Goal: Task Accomplishment & Management: Complete application form

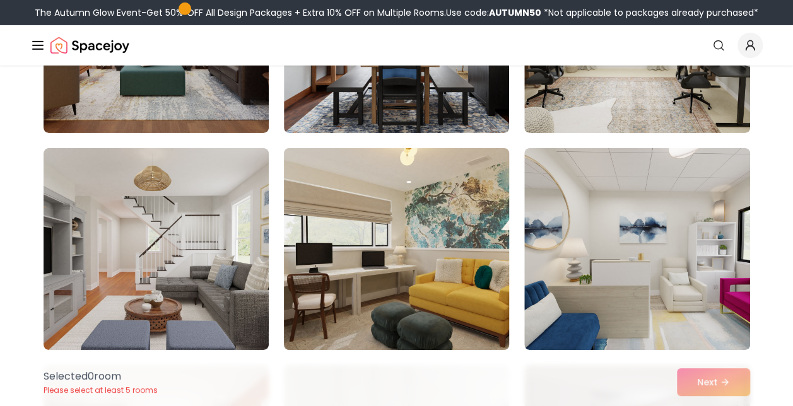
scroll to position [6747, 0]
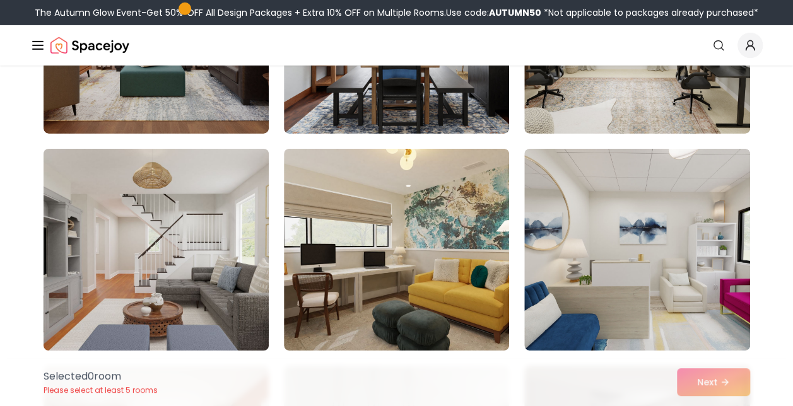
click at [207, 288] on img at bounding box center [156, 250] width 236 height 212
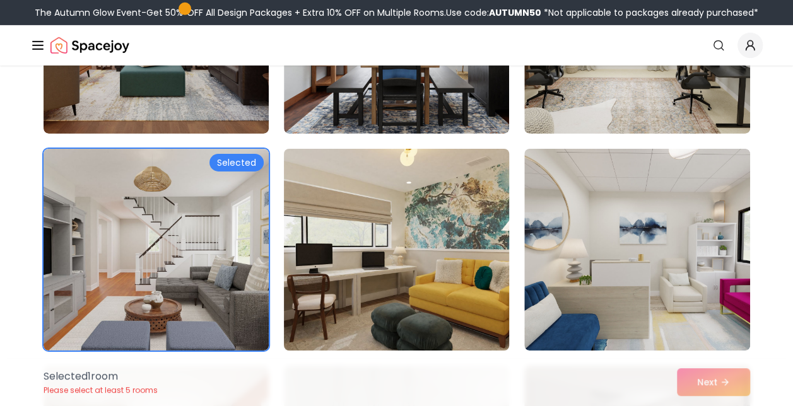
click at [362, 255] on img at bounding box center [396, 250] width 236 height 212
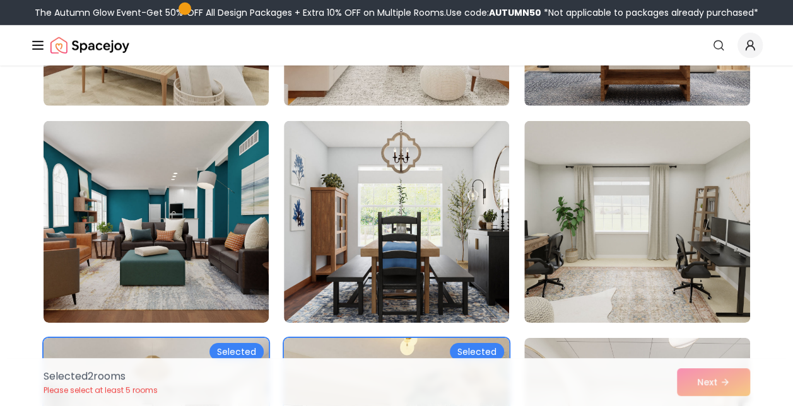
click at [362, 255] on img at bounding box center [396, 222] width 225 height 202
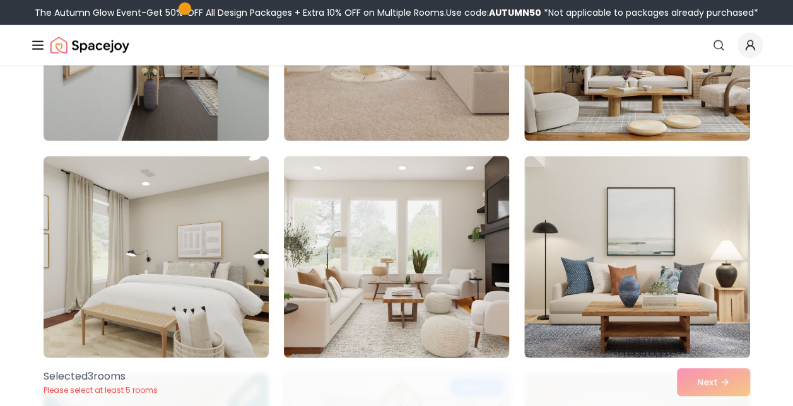
click at [361, 255] on img at bounding box center [396, 257] width 236 height 212
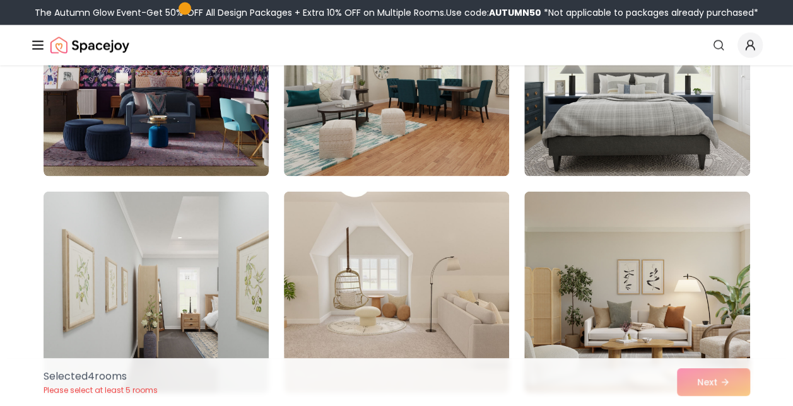
click at [361, 255] on img at bounding box center [396, 293] width 225 height 202
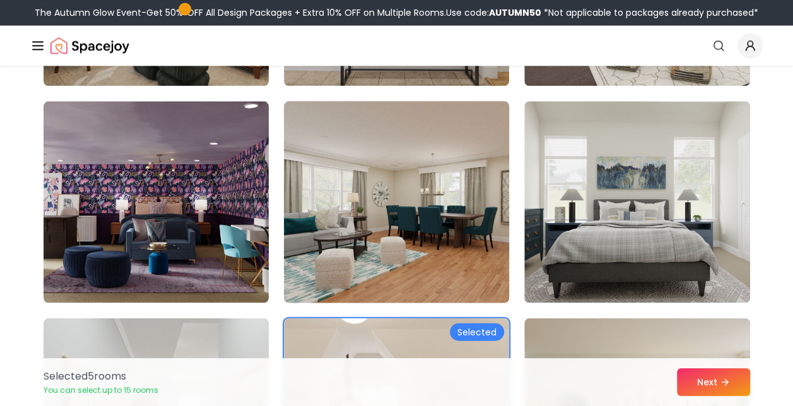
click at [417, 255] on img at bounding box center [396, 202] width 236 height 212
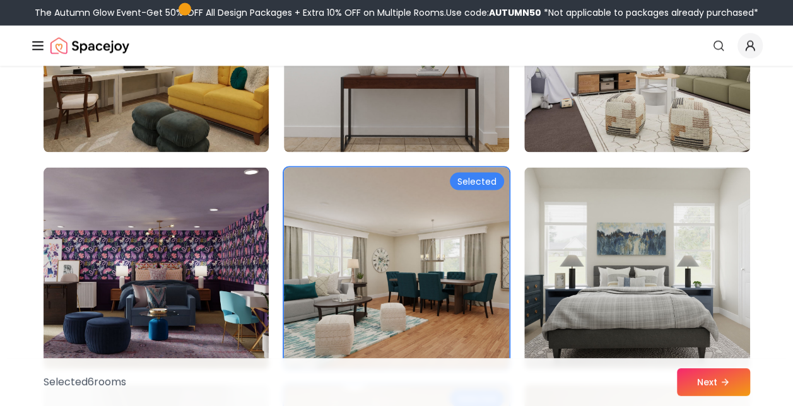
scroll to position [5801, 0]
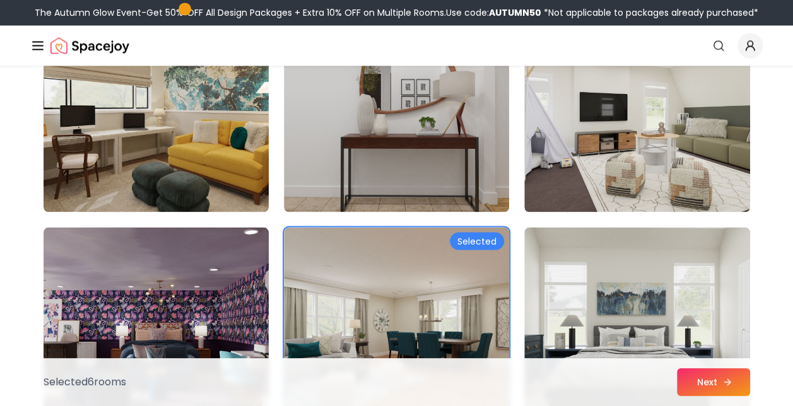
click at [716, 374] on button "Next" at bounding box center [713, 382] width 73 height 28
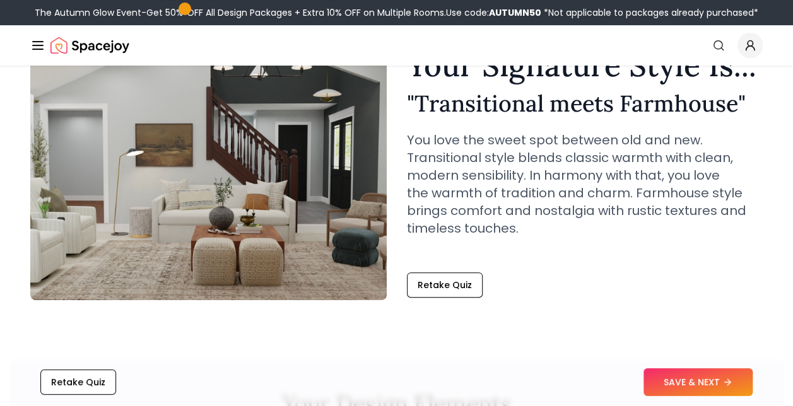
scroll to position [315, 0]
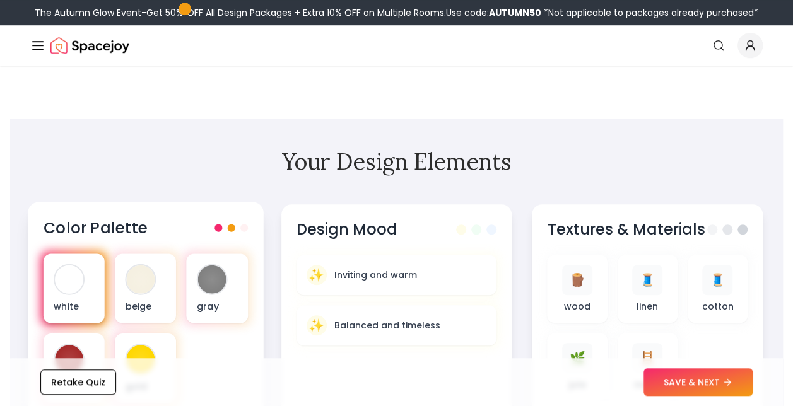
click at [47, 302] on div "white" at bounding box center [74, 287] width 61 height 69
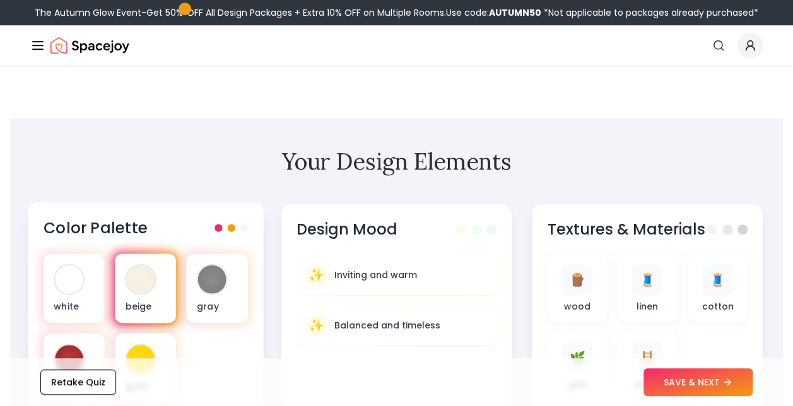
click at [141, 276] on div at bounding box center [141, 279] width 28 height 28
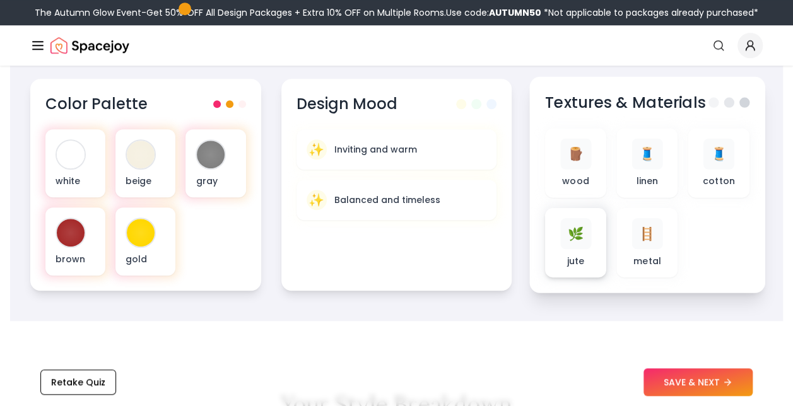
scroll to position [441, 0]
click at [583, 258] on p "jute" at bounding box center [576, 259] width 18 height 13
click at [681, 380] on button "SAVE & NEXT" at bounding box center [697, 382] width 109 height 28
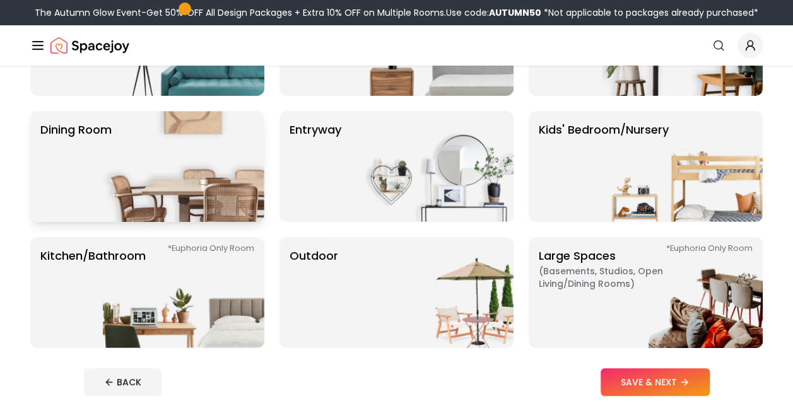
scroll to position [252, 0]
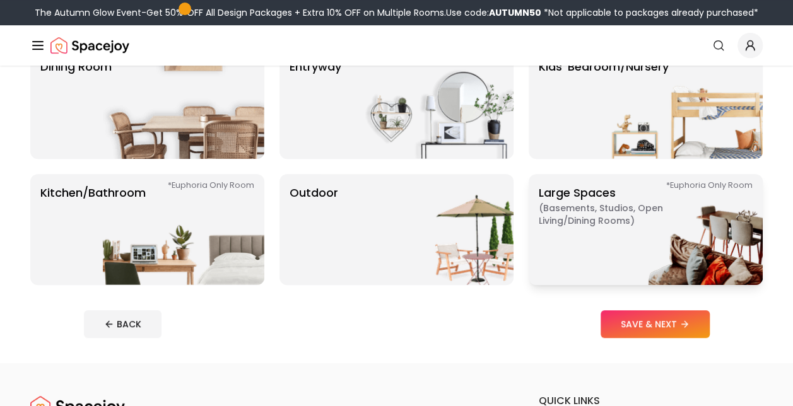
click at [585, 253] on p "Large Spaces ( Basements, Studios, Open living/dining rooms ) *Euphoria Only Ro…" at bounding box center [617, 229] width 158 height 91
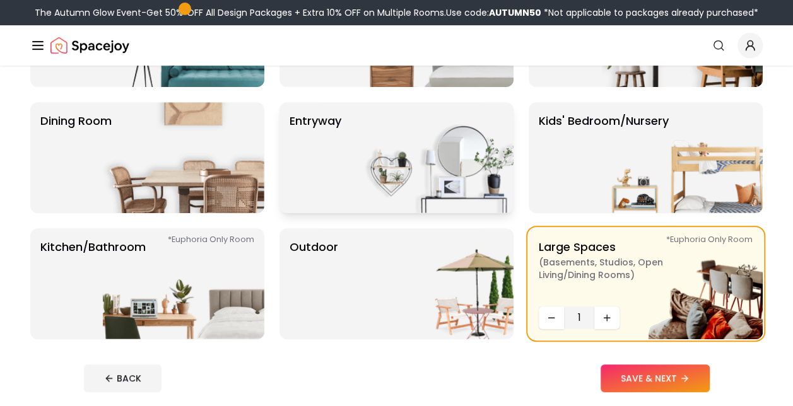
scroll to position [126, 0]
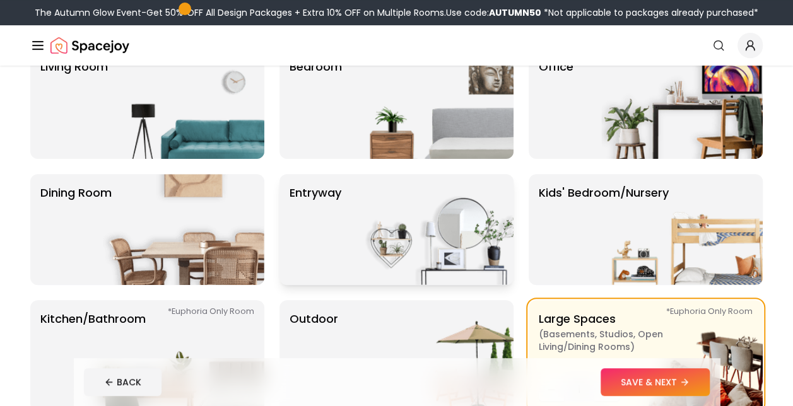
click at [463, 267] on img at bounding box center [432, 229] width 161 height 111
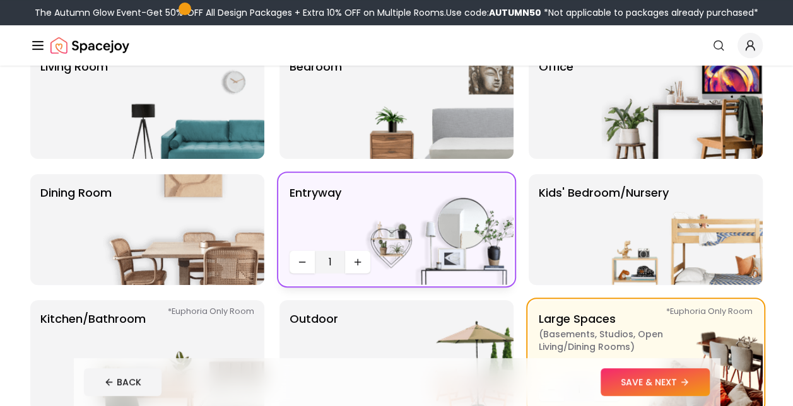
scroll to position [0, 0]
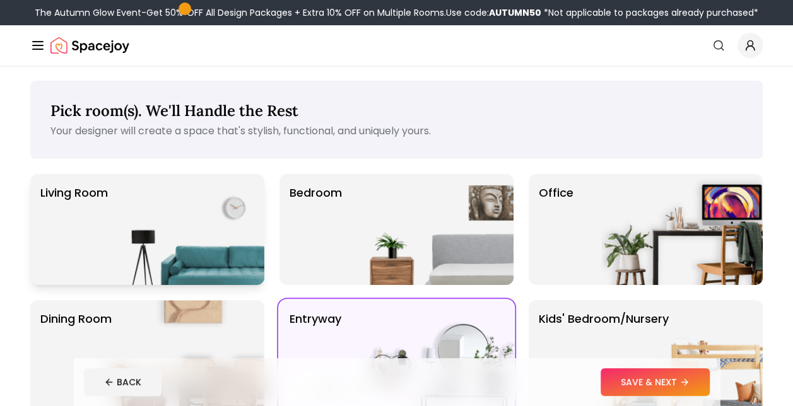
drag, startPoint x: 458, startPoint y: 266, endPoint x: 182, endPoint y: 204, distance: 283.8
click at [457, 267] on img at bounding box center [432, 229] width 161 height 111
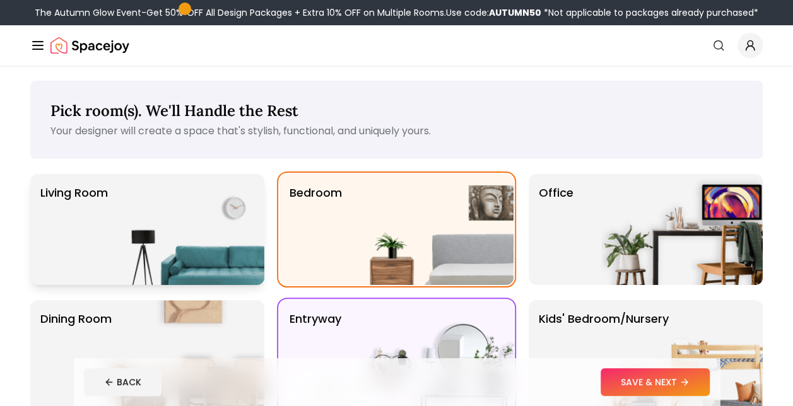
click at [88, 177] on div "Living Room" at bounding box center [147, 229] width 234 height 111
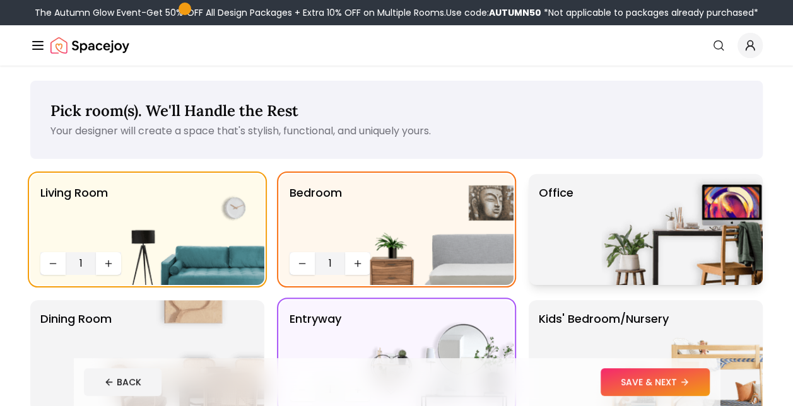
click at [560, 222] on p "Office" at bounding box center [555, 229] width 35 height 91
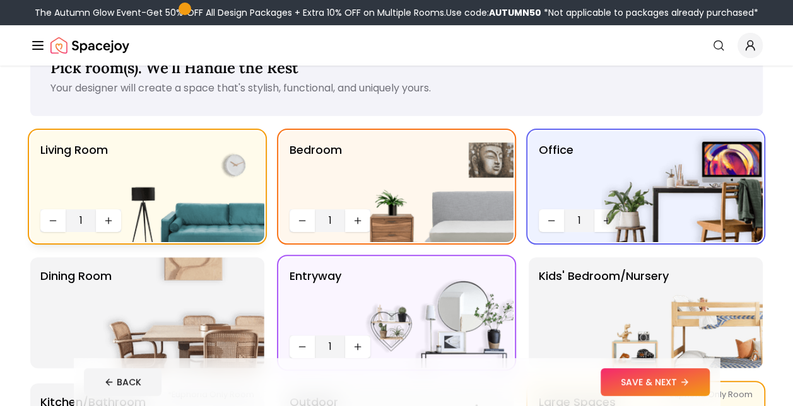
scroll to position [63, 0]
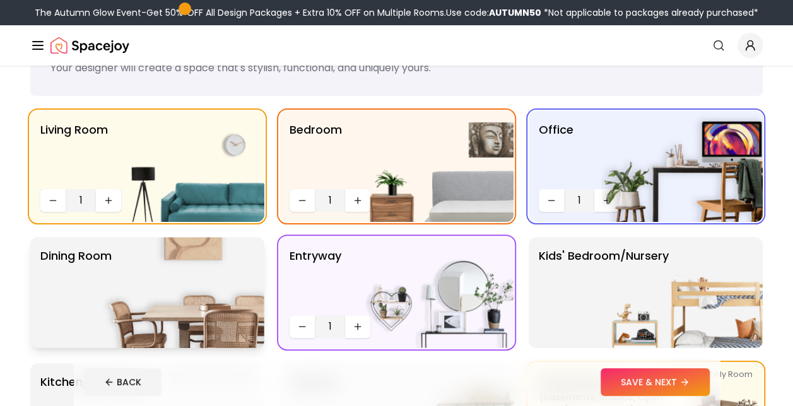
click at [83, 276] on p "Dining Room" at bounding box center [75, 292] width 71 height 91
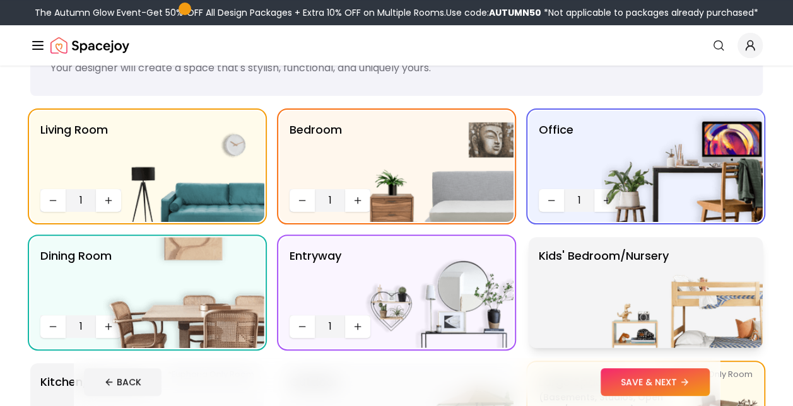
click at [571, 315] on p "Kids' Bedroom/Nursery" at bounding box center [603, 292] width 130 height 91
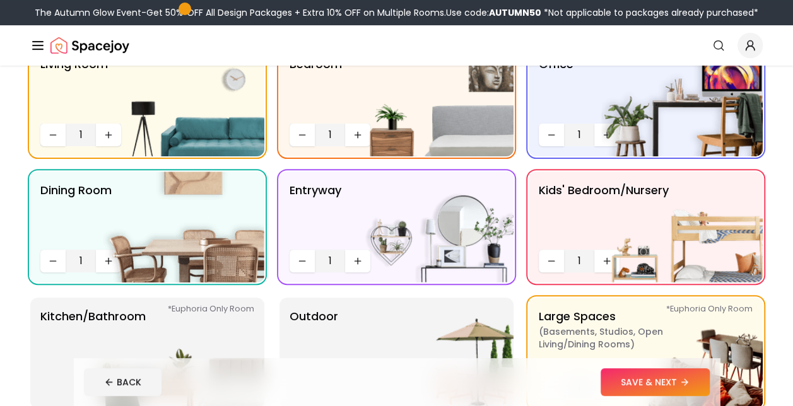
scroll to position [252, 0]
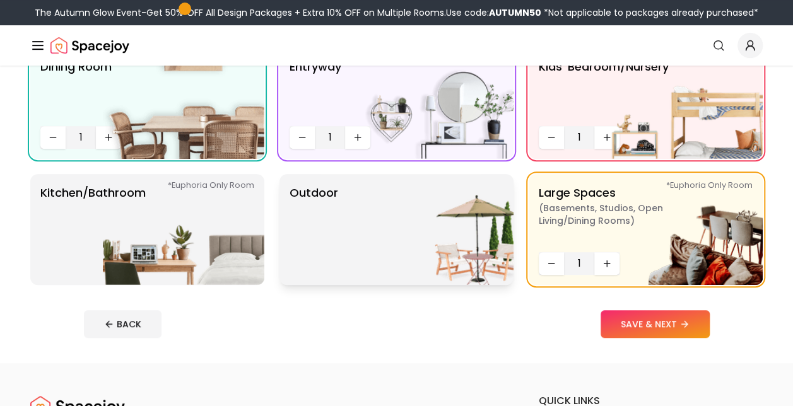
click at [380, 246] on img at bounding box center [432, 229] width 161 height 111
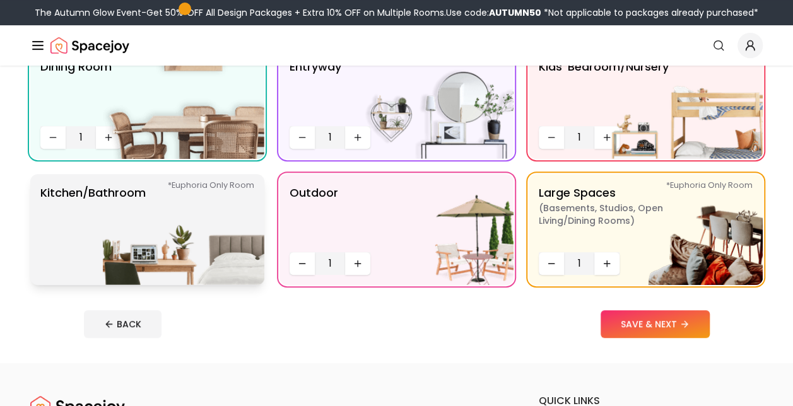
click at [32, 212] on div "*Euphoria Only Room Kitchen/Bathroom *Euphoria Only Room" at bounding box center [147, 229] width 234 height 111
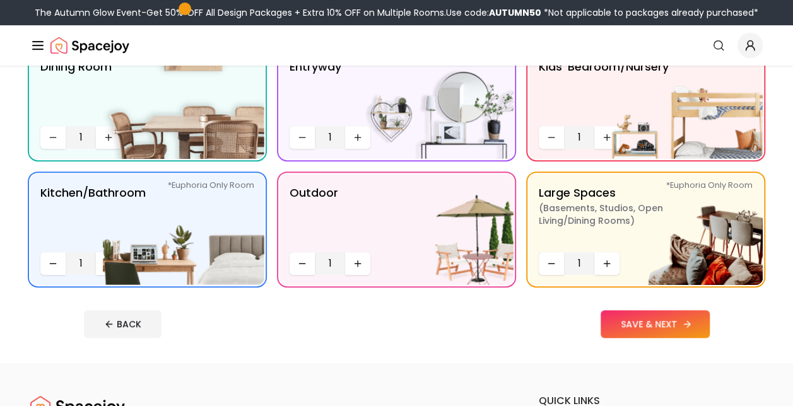
click at [629, 333] on button "SAVE & NEXT" at bounding box center [654, 324] width 109 height 28
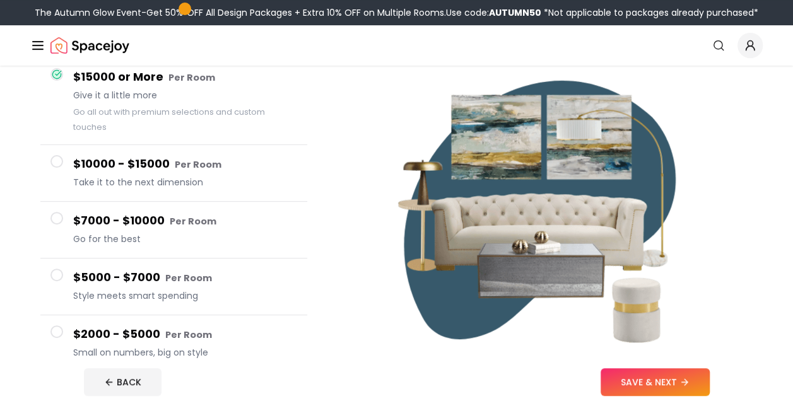
scroll to position [252, 0]
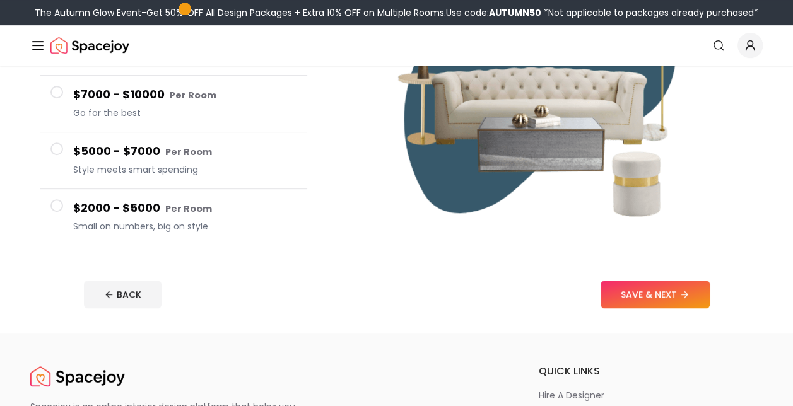
click at [675, 318] on footer "BACK SAVE & NEXT" at bounding box center [397, 295] width 646 height 48
click at [656, 294] on button "SAVE & NEXT" at bounding box center [654, 295] width 109 height 28
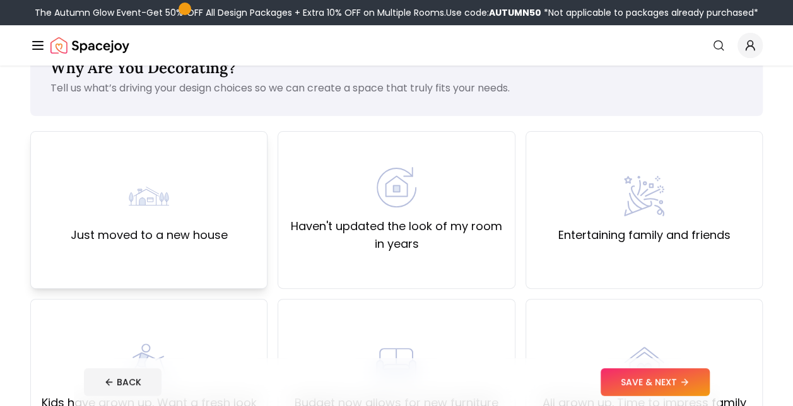
scroll to position [63, 0]
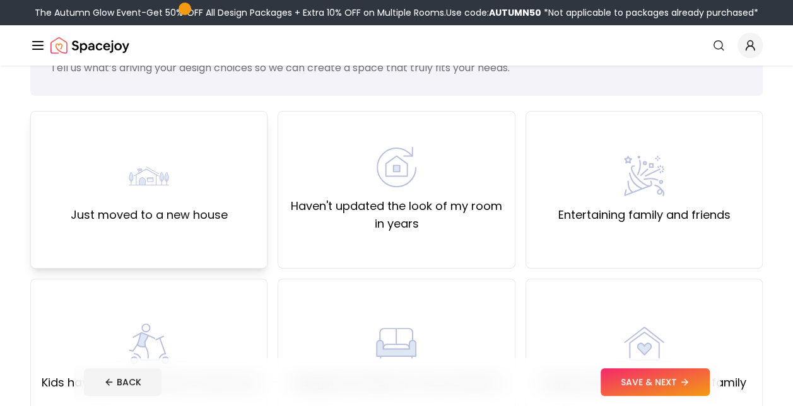
click at [172, 242] on div "Just moved to a new house" at bounding box center [148, 190] width 237 height 158
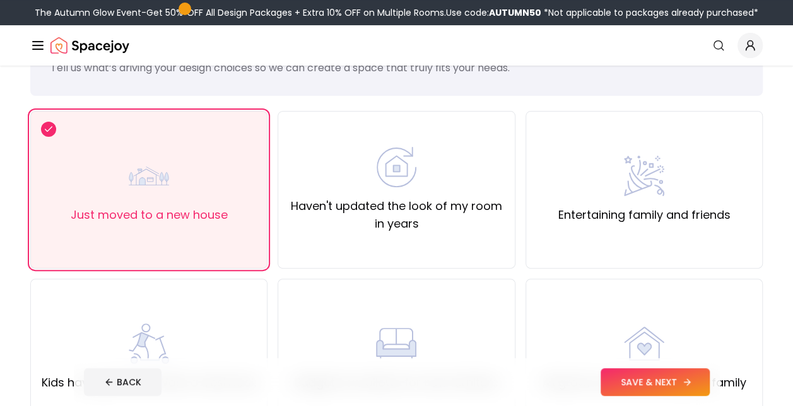
click at [669, 378] on button "SAVE & NEXT" at bounding box center [654, 382] width 109 height 28
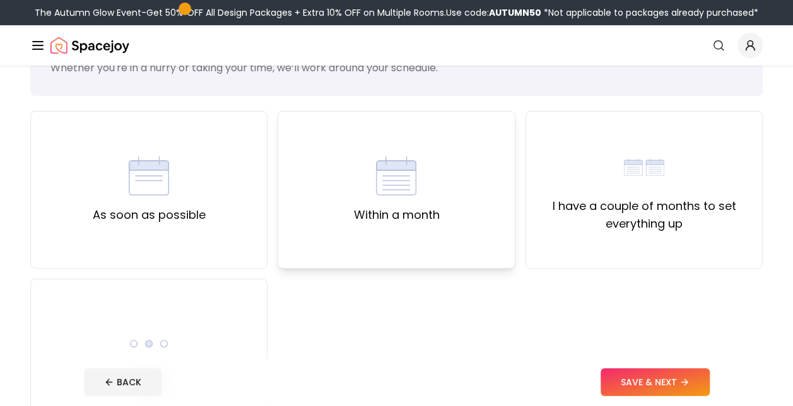
click at [383, 241] on div "Within a month" at bounding box center [395, 190] width 237 height 158
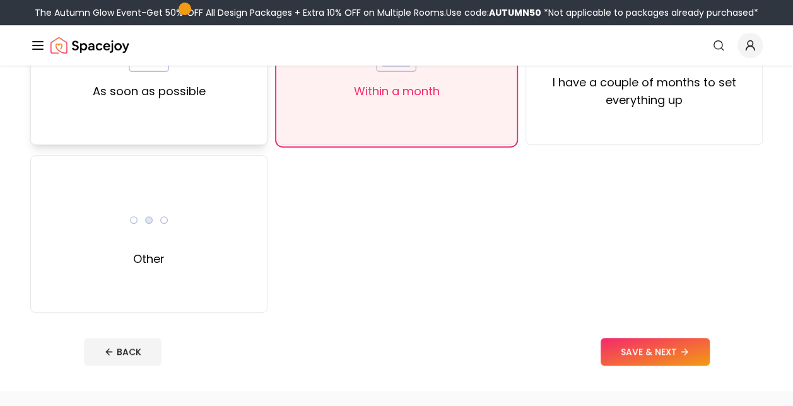
scroll to position [63, 0]
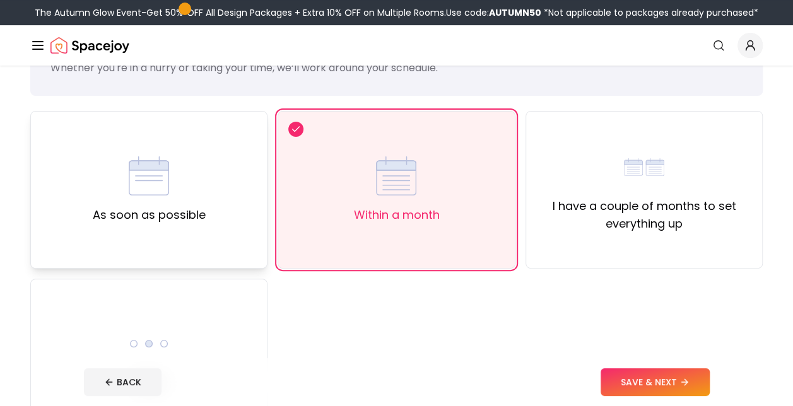
click at [214, 197] on div "As soon as possible" at bounding box center [148, 190] width 237 height 158
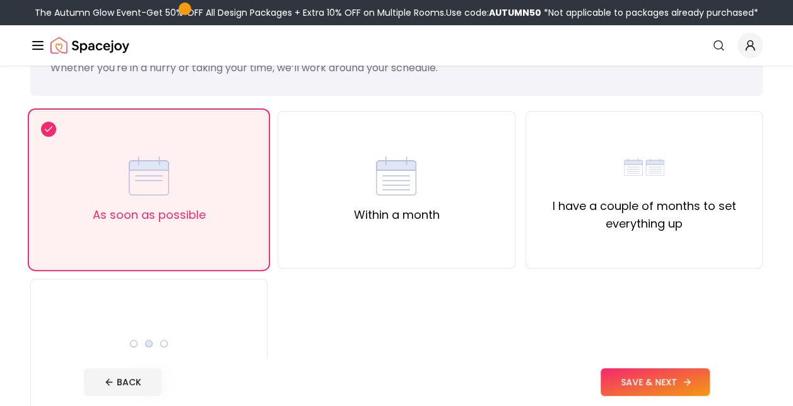
click at [641, 388] on button "SAVE & NEXT" at bounding box center [654, 382] width 109 height 28
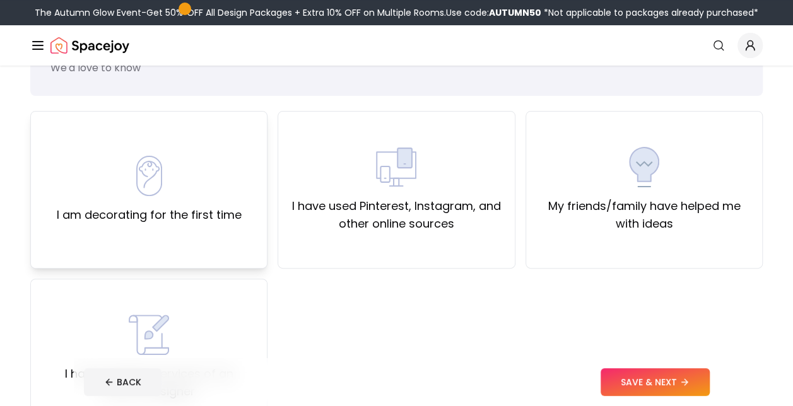
click at [214, 250] on div "I am decorating for the first time" at bounding box center [148, 190] width 237 height 158
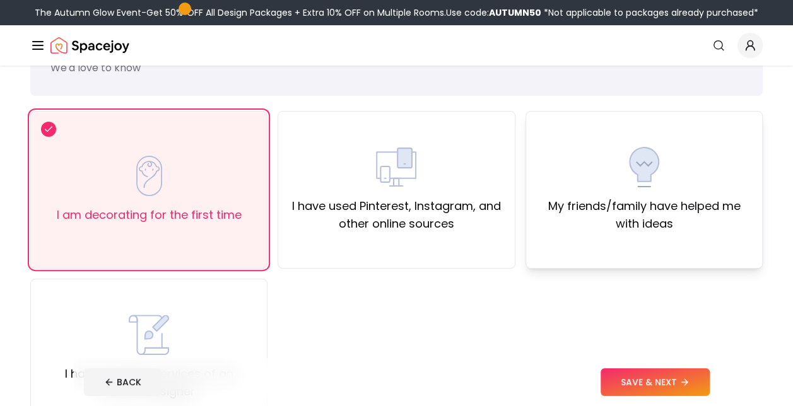
click at [604, 235] on div "My friends/family have helped me with ideas" at bounding box center [643, 190] width 237 height 158
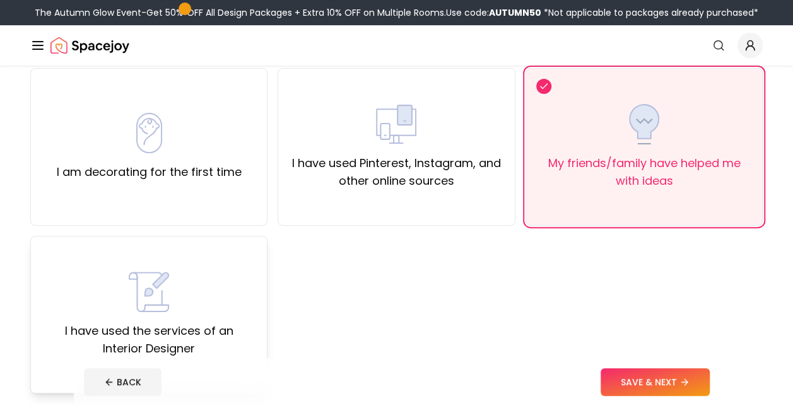
scroll to position [126, 0]
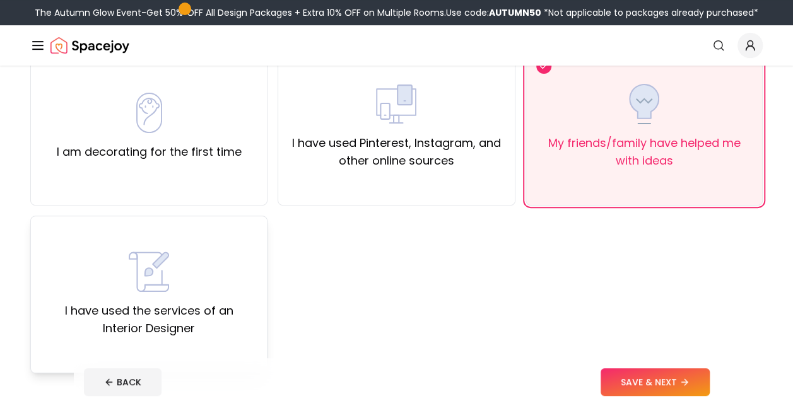
click at [208, 292] on div "I have used the services of an Interior Designer" at bounding box center [149, 295] width 216 height 86
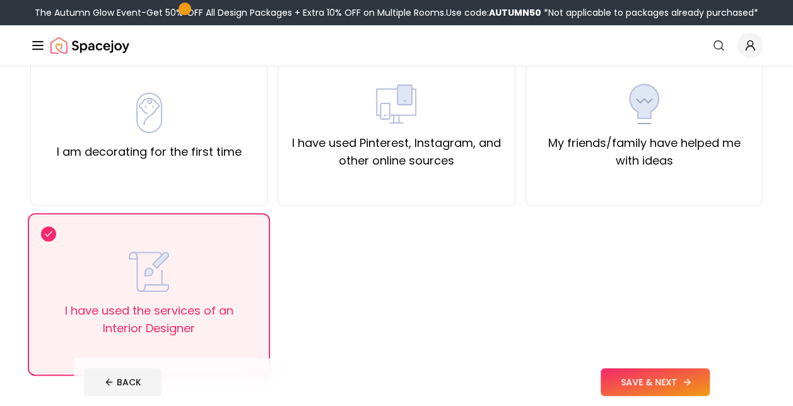
click at [627, 389] on button "SAVE & NEXT" at bounding box center [654, 382] width 109 height 28
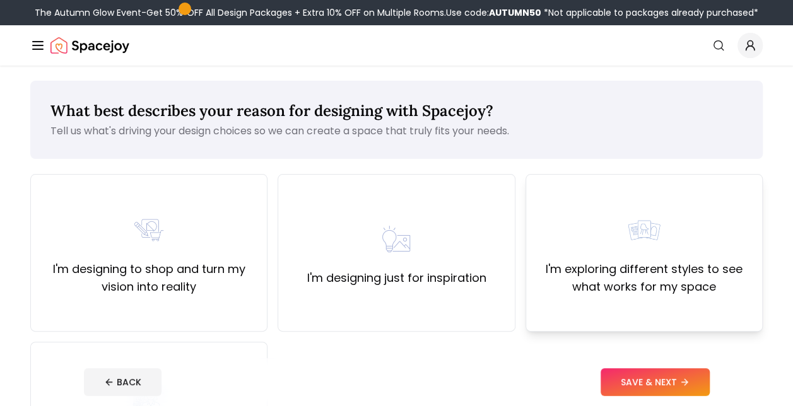
click at [644, 273] on label "I'm exploring different styles to see what works for my space" at bounding box center [644, 277] width 216 height 35
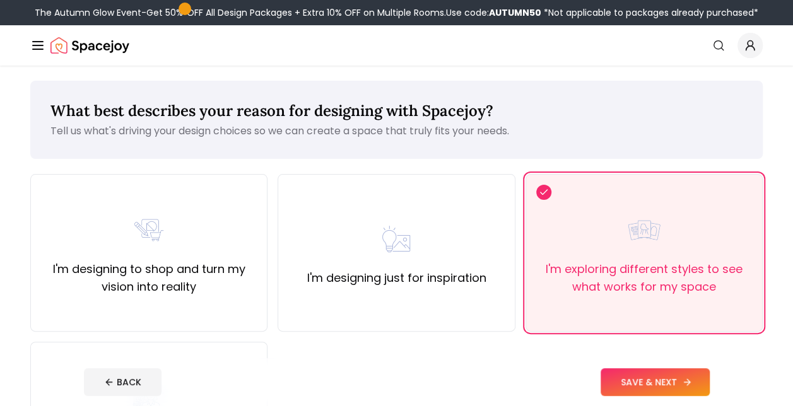
click at [628, 370] on button "SAVE & NEXT" at bounding box center [654, 382] width 109 height 28
